Goal: Task Accomplishment & Management: Manage account settings

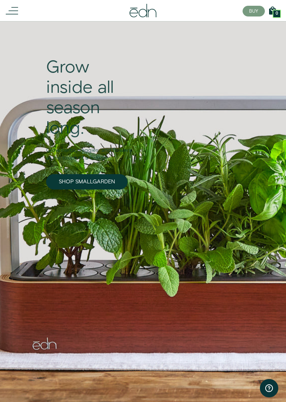
scroll to position [33, 0]
click at [7, 10] on icon at bounding box center [12, 11] width 12 height 12
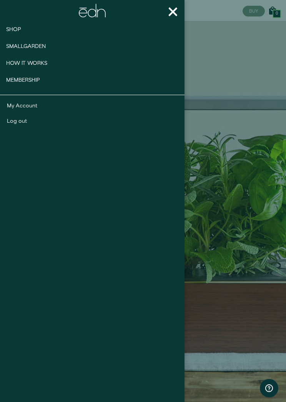
click at [15, 26] on span "Shop" at bounding box center [13, 30] width 15 height 8
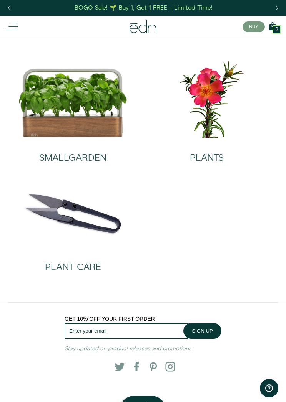
click at [216, 107] on img at bounding box center [206, 99] width 121 height 78
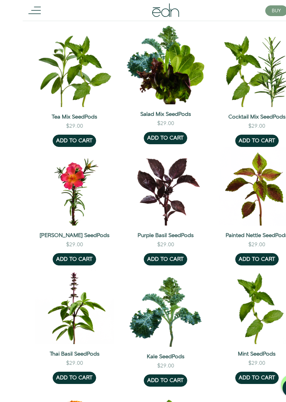
scroll to position [154, 0]
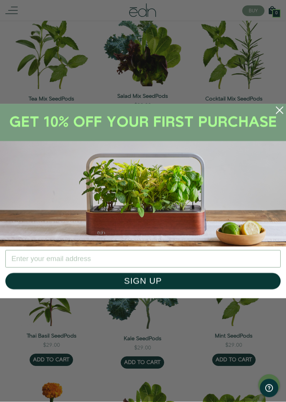
click at [284, 114] on circle "Close dialog" at bounding box center [279, 110] width 16 height 16
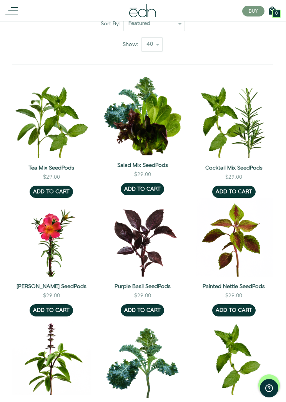
scroll to position [98, 0]
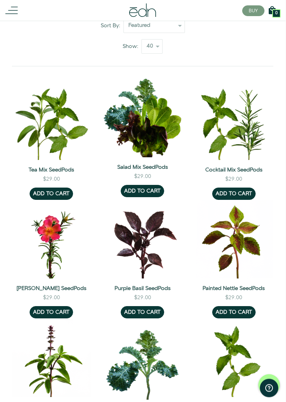
click at [7, 14] on line at bounding box center [11, 14] width 12 height 0
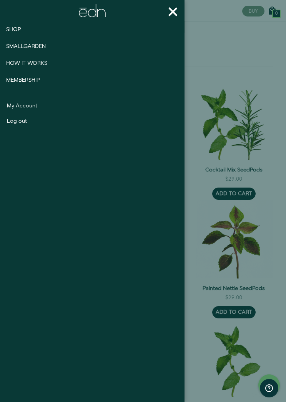
click at [19, 122] on link "Log out" at bounding box center [92, 121] width 171 height 8
click at [22, 85] on link "Membership" at bounding box center [26, 80] width 53 height 17
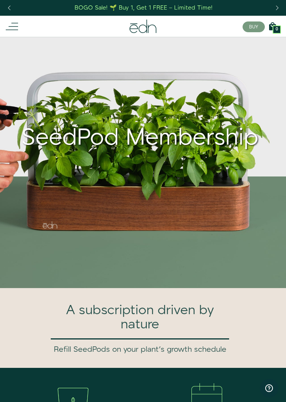
click at [16, 30] on line at bounding box center [12, 30] width 12 height 0
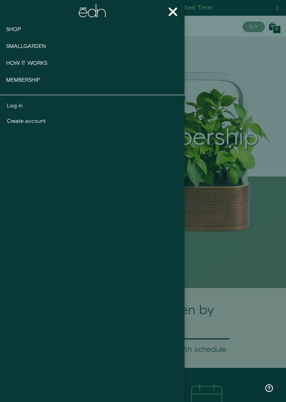
click at [16, 105] on link "Log in" at bounding box center [92, 106] width 171 height 8
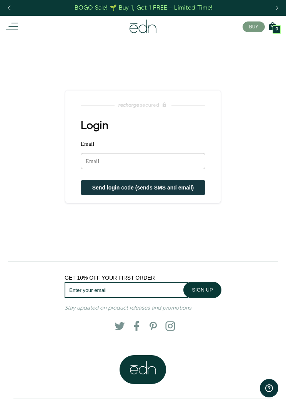
click at [136, 161] on input "Email" at bounding box center [143, 161] width 124 height 16
type input "themainc@me.com"
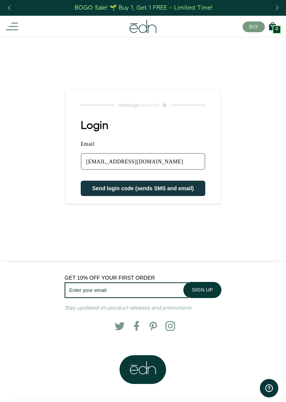
click at [136, 191] on span "Send login code (sends SMS and email)" at bounding box center [143, 188] width 102 height 6
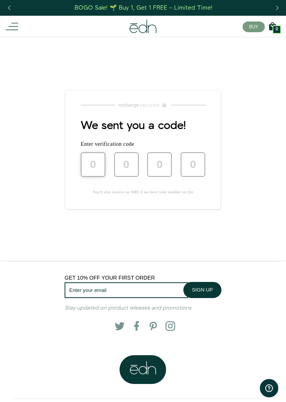
click at [93, 172] on input "text" at bounding box center [93, 164] width 25 height 25
type input "8"
type input "0"
type input "1"
type input "2"
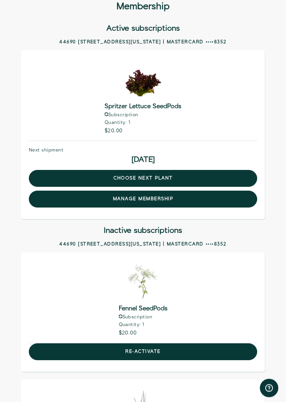
scroll to position [61, 0]
click at [160, 177] on link "choose next plant" at bounding box center [143, 178] width 228 height 17
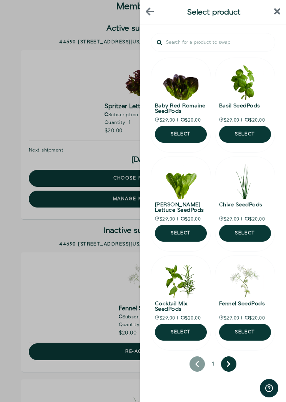
click at [186, 137] on button "Select" at bounding box center [181, 134] width 52 height 17
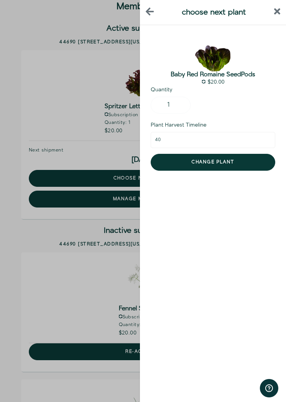
click at [229, 159] on button "Change plant" at bounding box center [212, 162] width 124 height 17
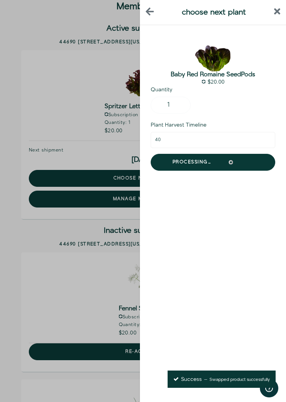
click at [279, 6] on button "close sidebar" at bounding box center [277, 12] width 7 height 13
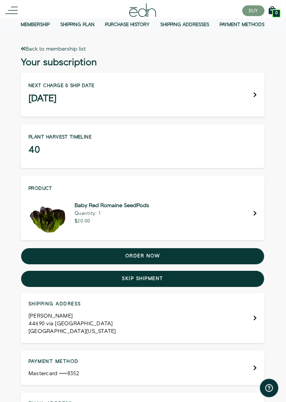
scroll to position [0, 0]
